Goal: Transaction & Acquisition: Purchase product/service

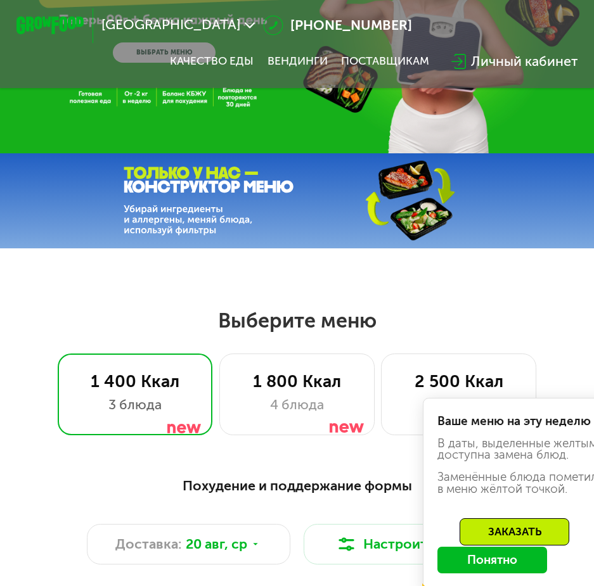
scroll to position [190, 0]
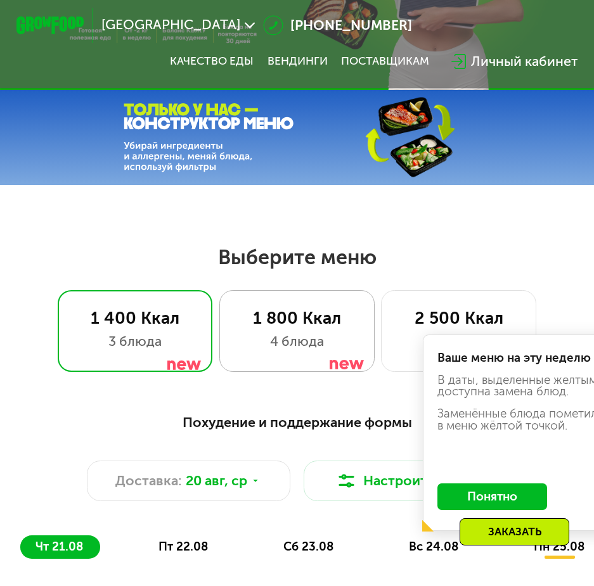
click at [381, 336] on div "1 800 Ккал 4 блюда" at bounding box center [458, 331] width 155 height 82
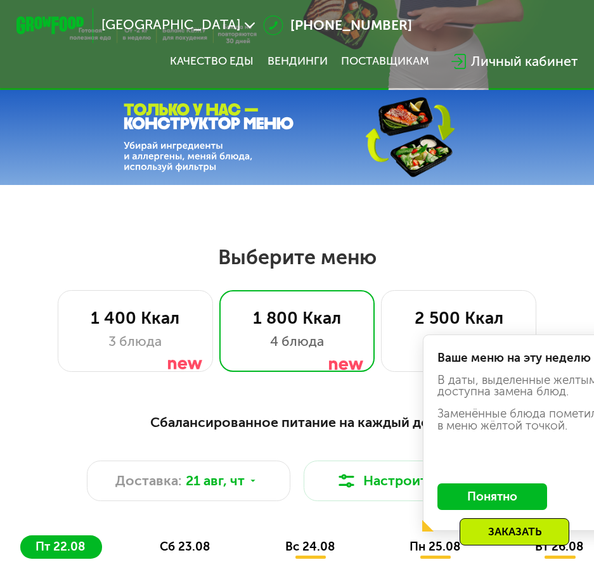
click at [484, 502] on button "Понятно" at bounding box center [492, 496] width 110 height 27
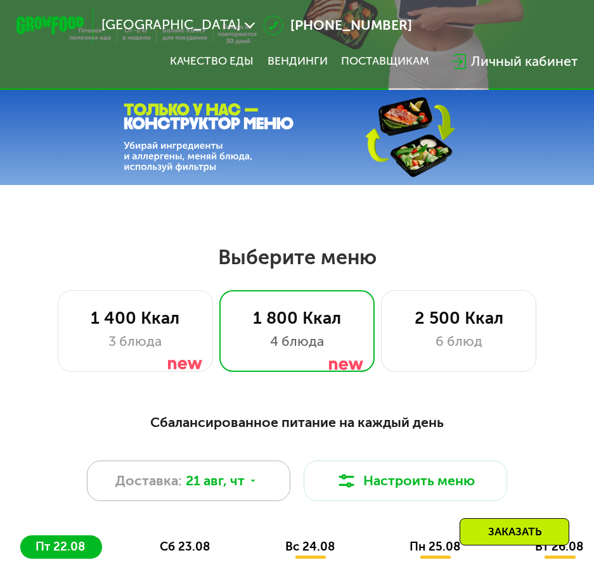
click at [251, 486] on icon at bounding box center [253, 481] width 10 height 10
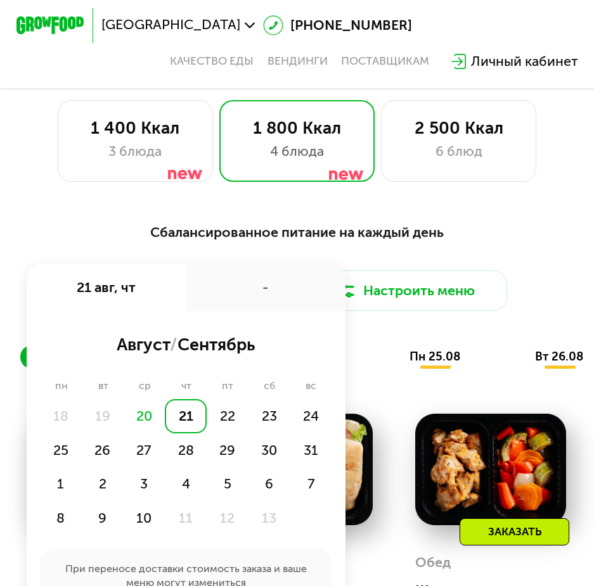
scroll to position [443, 0]
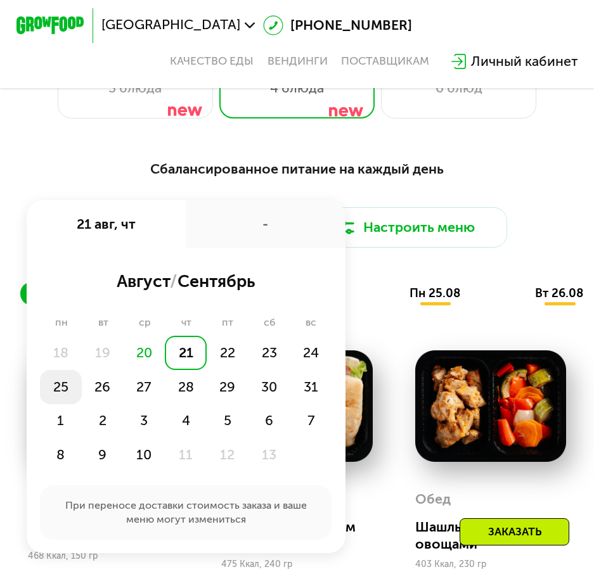
click at [82, 402] on div "25" at bounding box center [103, 387] width 42 height 34
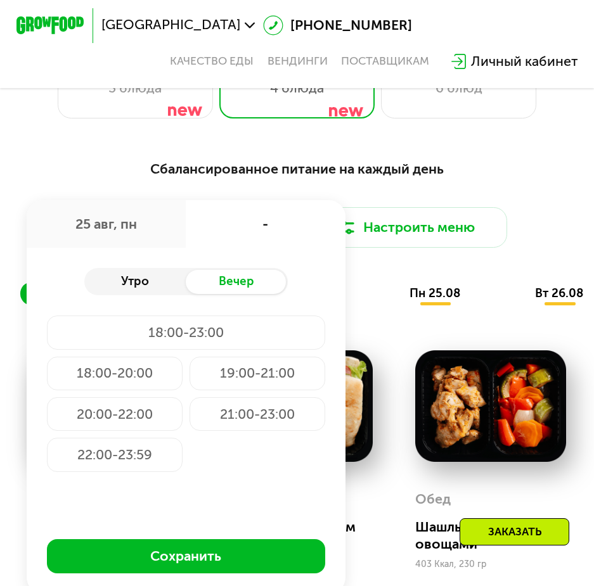
click at [145, 289] on div "Утро" at bounding box center [135, 281] width 102 height 23
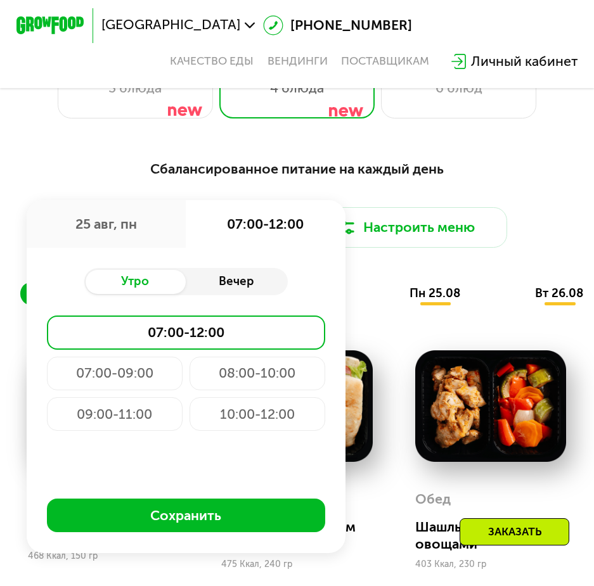
click at [255, 286] on div "Вечер" at bounding box center [237, 281] width 102 height 23
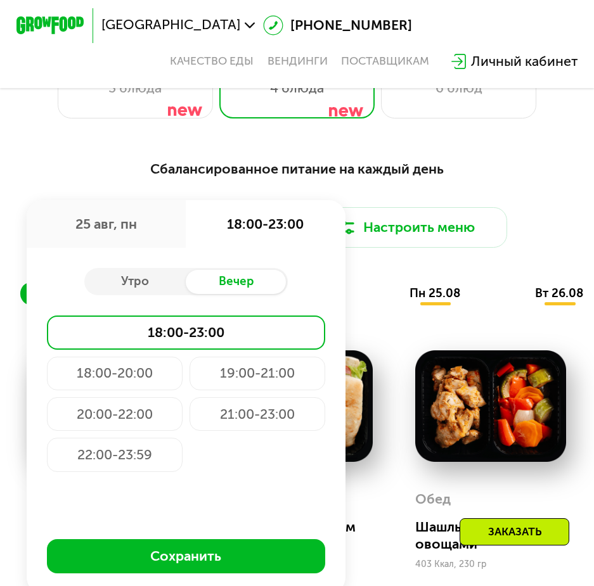
click at [189, 386] on div "18:00-20:00" at bounding box center [257, 374] width 136 height 34
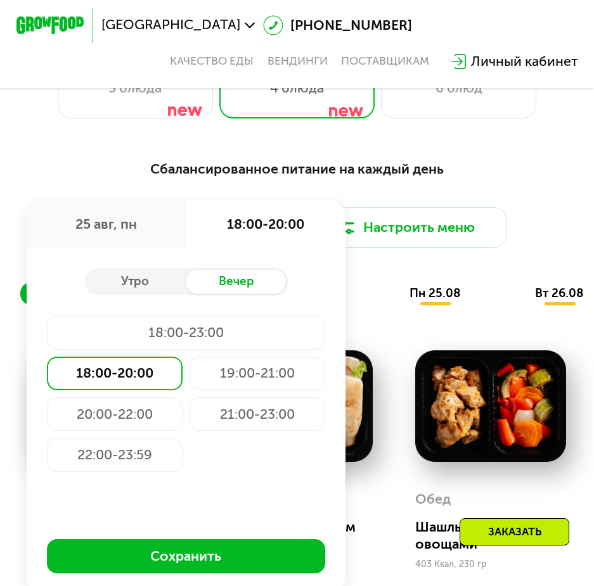
click at [114, 386] on div "18:00-20:00" at bounding box center [115, 374] width 136 height 34
click at [119, 386] on div "18:00-20:00" at bounding box center [115, 374] width 136 height 34
click at [384, 305] on div "пт 22.08 сб 23.08 вс 24.08 пн 25.08 вт 26.08 ср 27.08" at bounding box center [372, 293] width 704 height 23
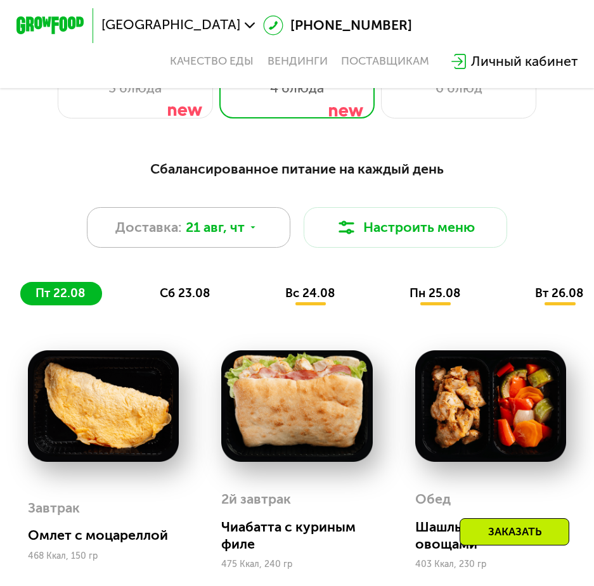
scroll to position [507, 0]
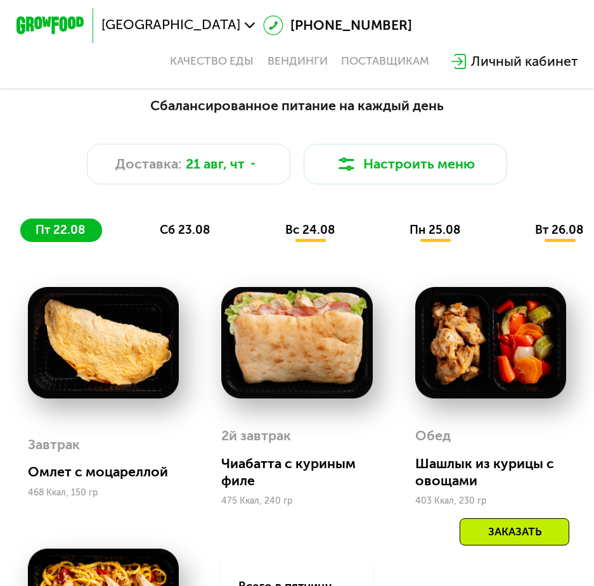
click at [184, 237] on span "сб 23.08" at bounding box center [185, 229] width 50 height 15
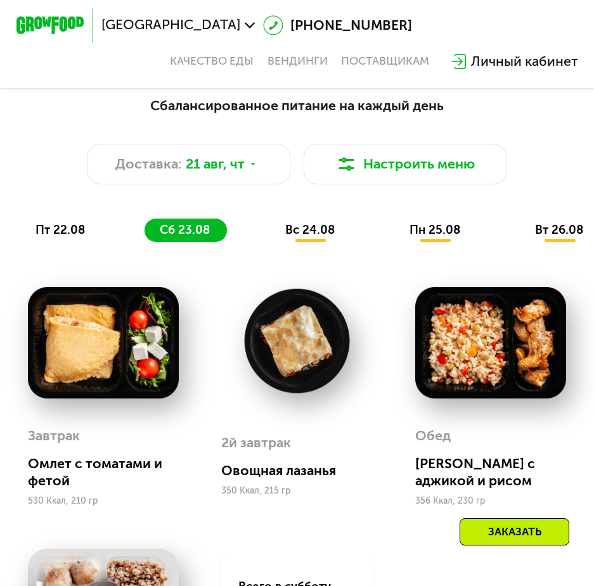
click at [321, 235] on span "вс 24.08" at bounding box center [309, 229] width 49 height 15
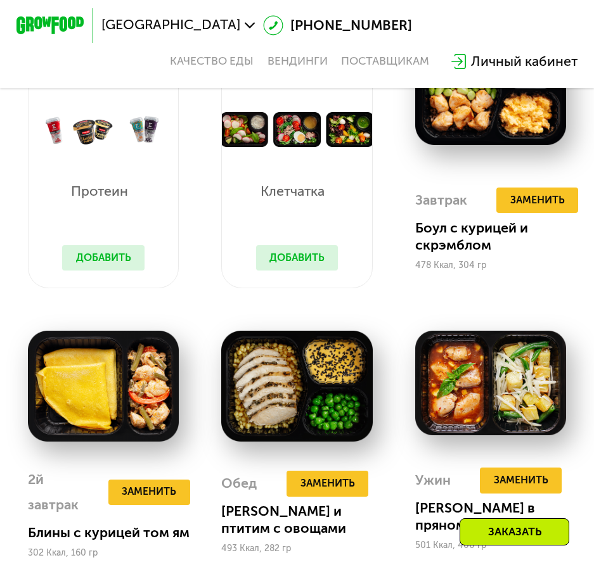
scroll to position [824, 0]
